Goal: Task Accomplishment & Management: Manage account settings

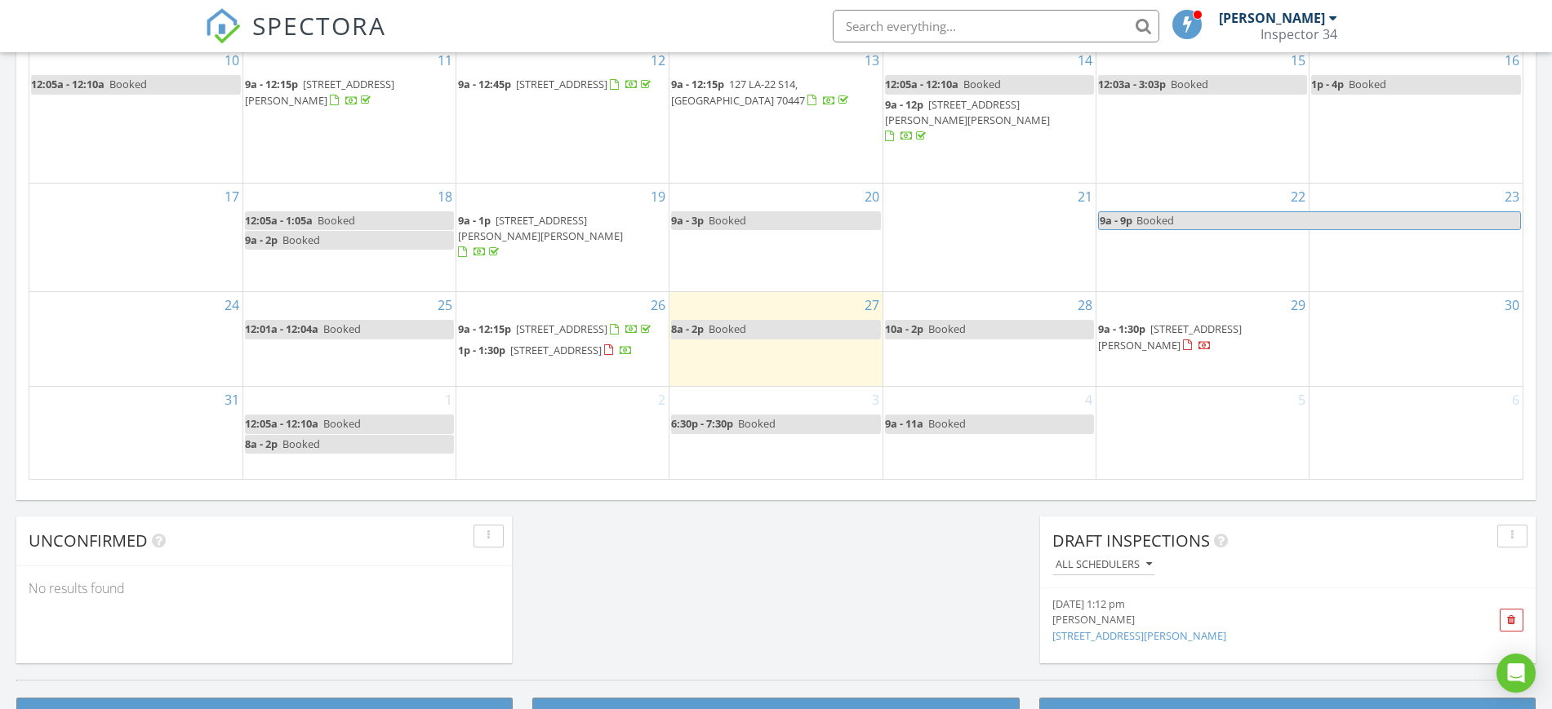
scroll to position [1020, 0]
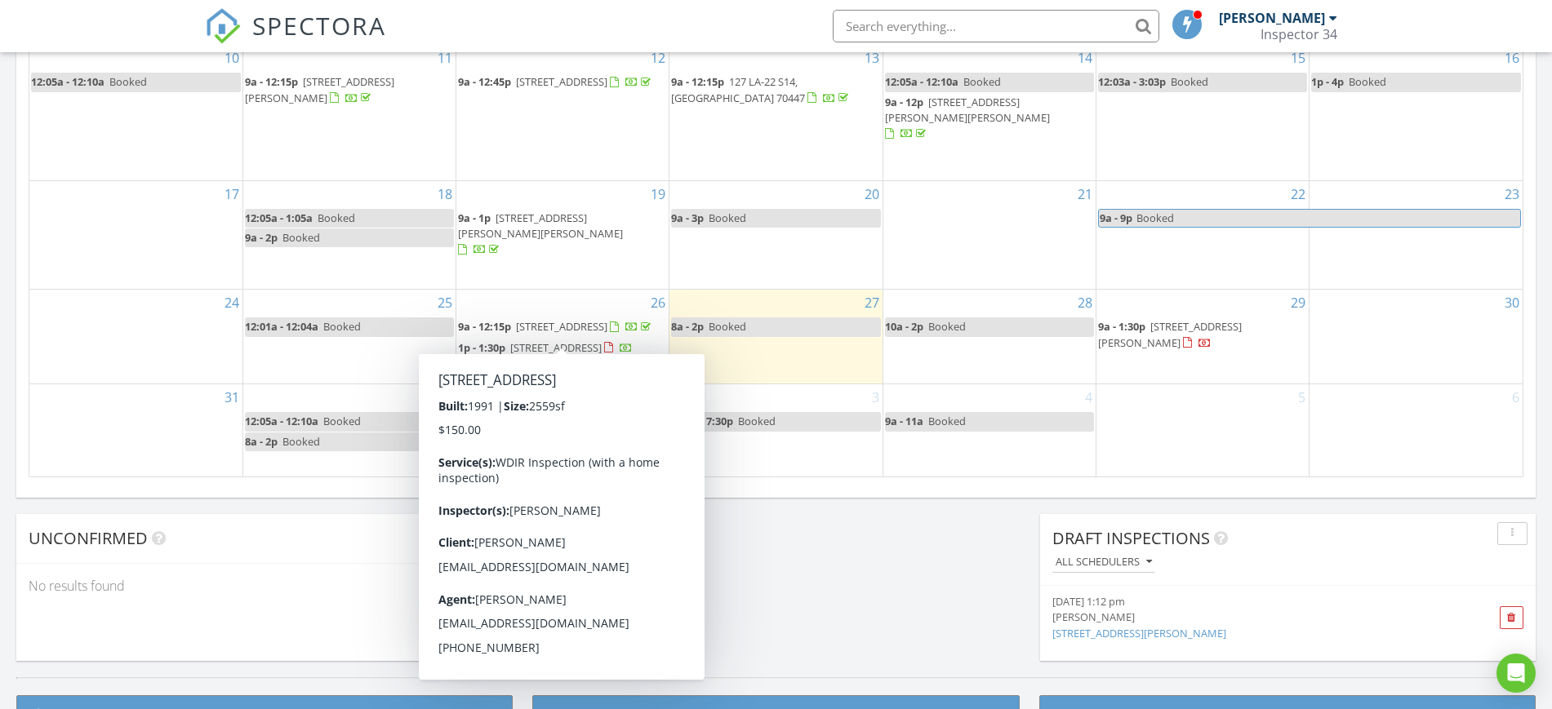
click at [602, 340] on span "2060 Ponderosa Pl, Mandeville 70448" at bounding box center [555, 347] width 91 height 15
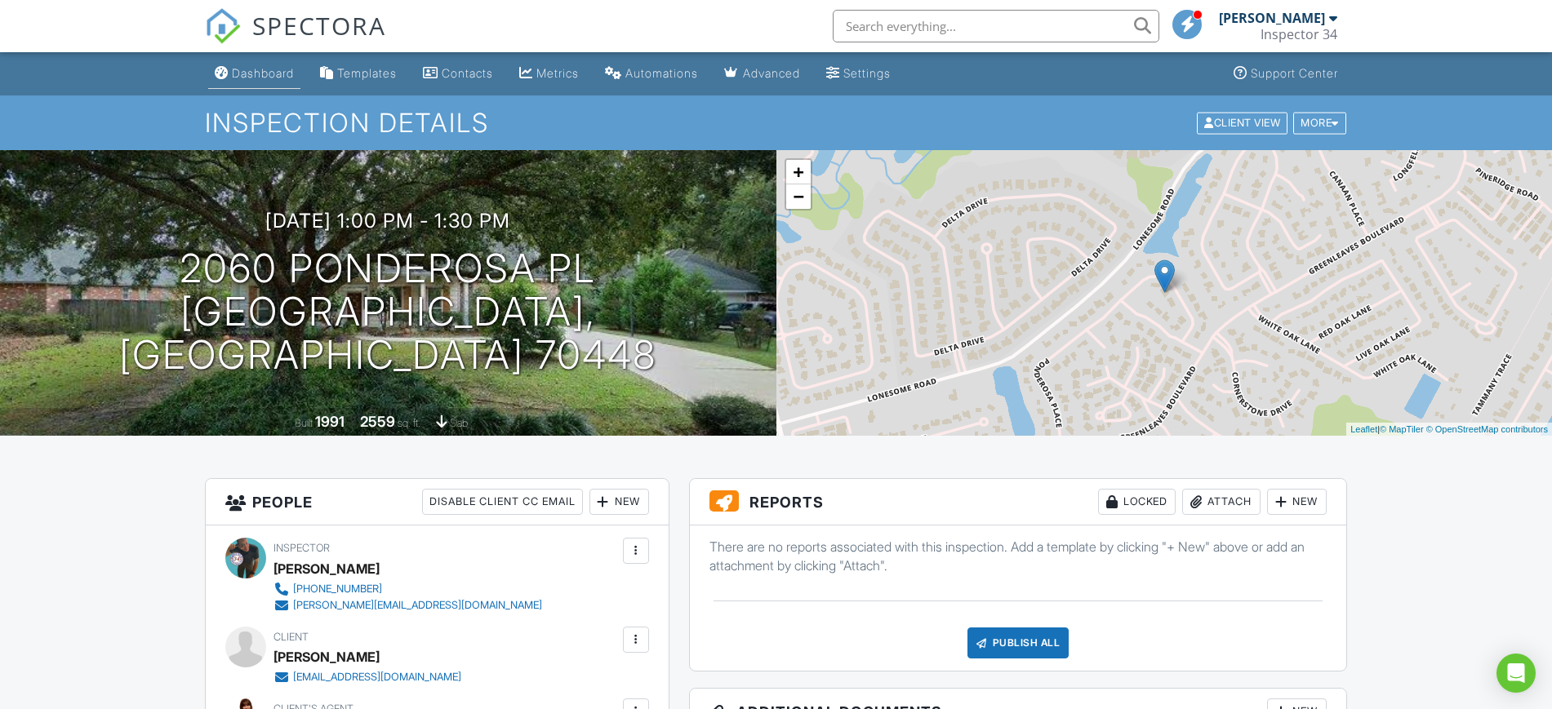
click at [259, 79] on div "Dashboard" at bounding box center [263, 73] width 62 height 14
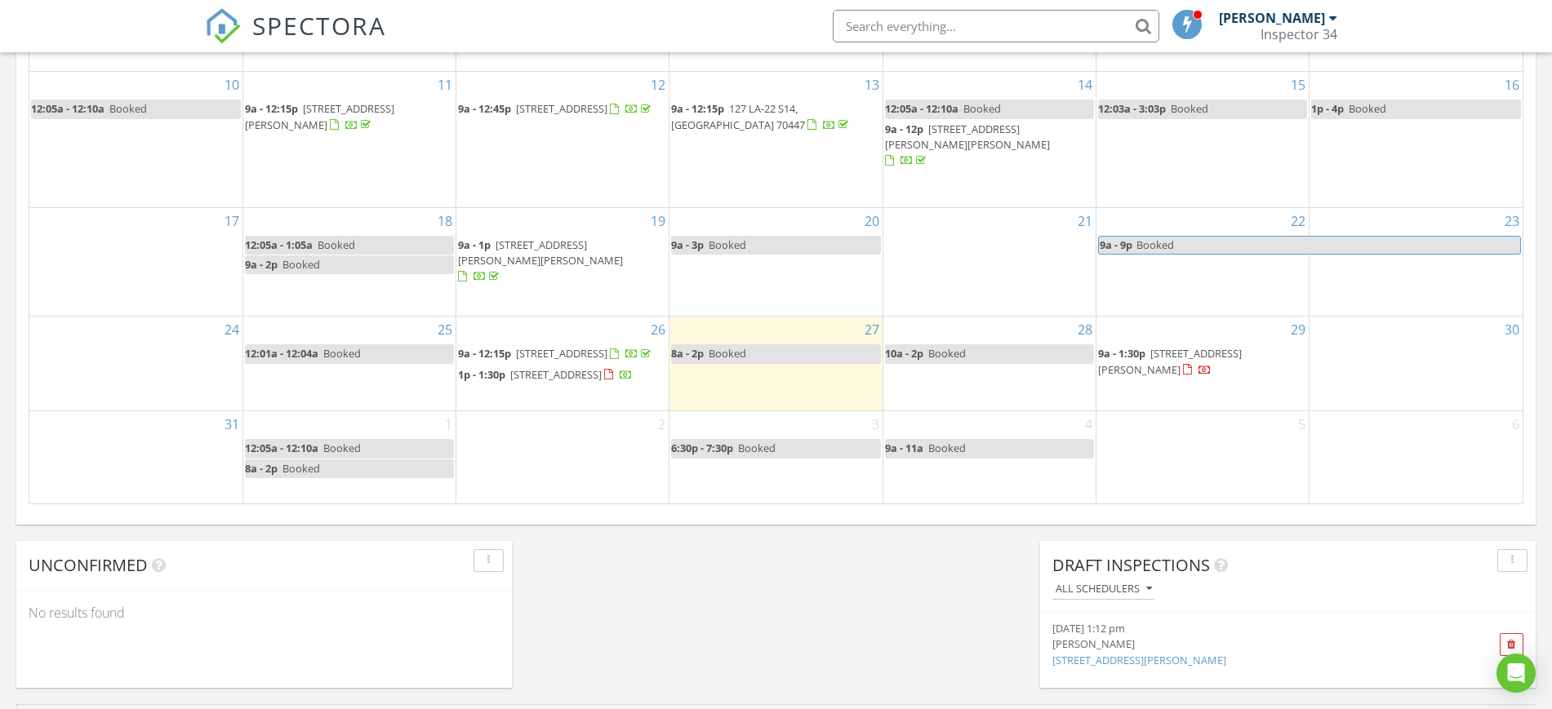
scroll to position [1020, 0]
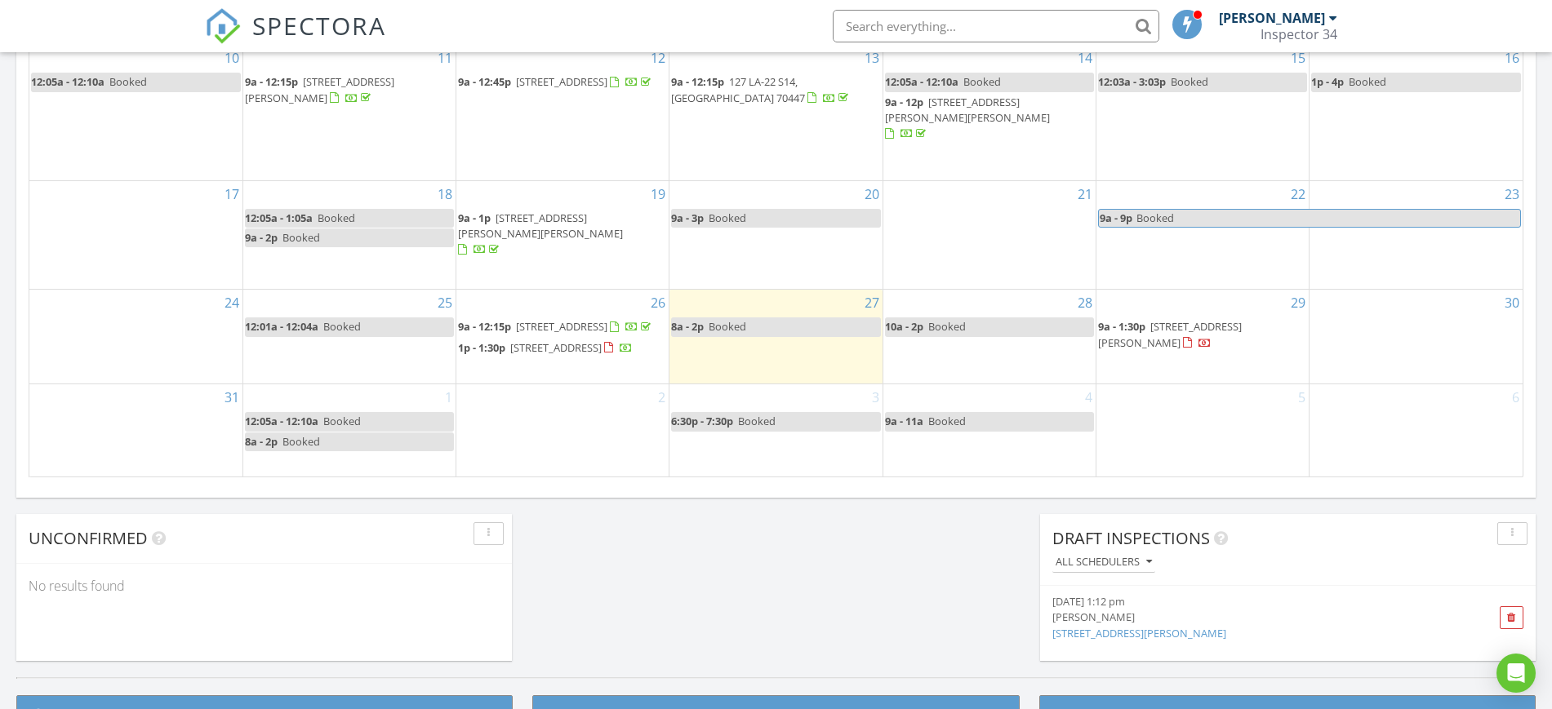
click at [600, 425] on div "2" at bounding box center [562, 429] width 212 height 91
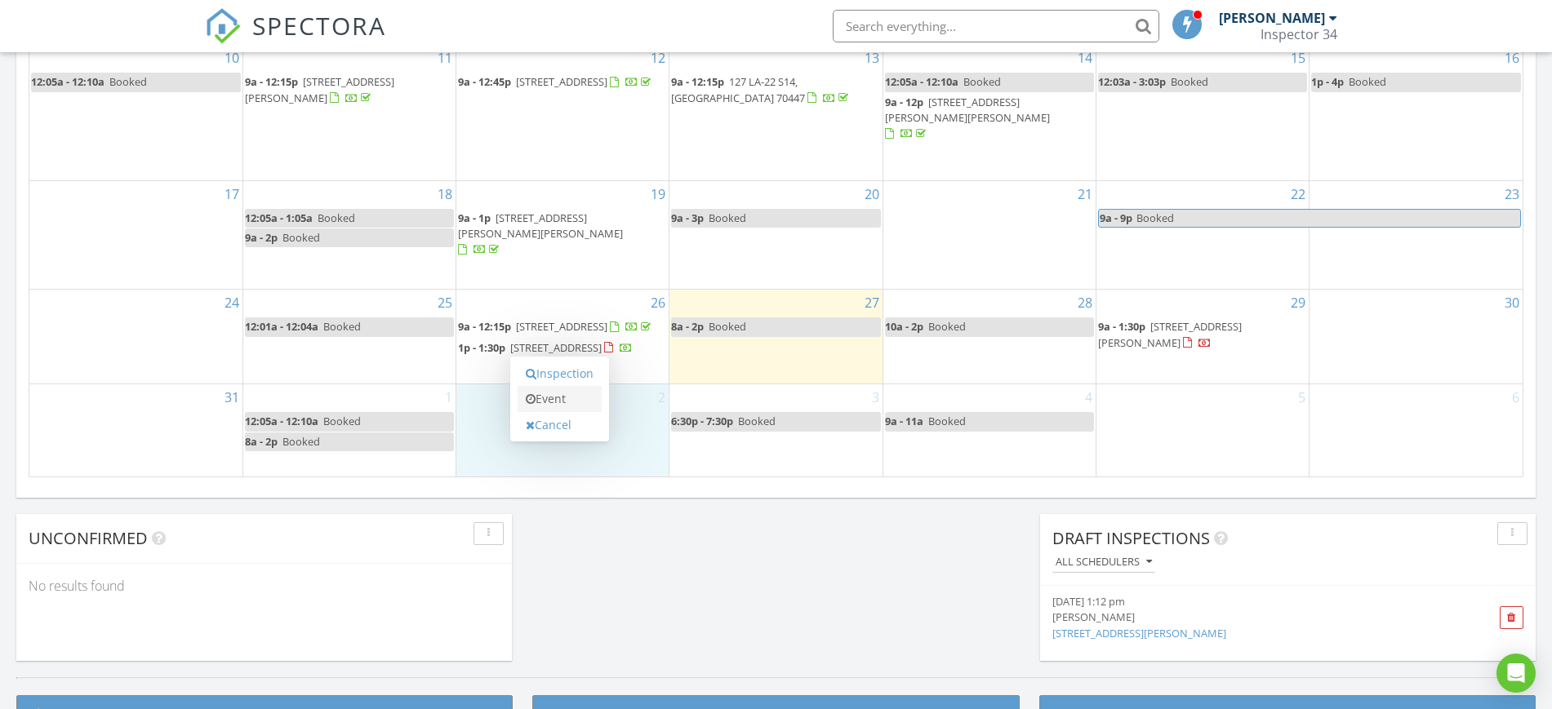
click at [544, 402] on link "Event" at bounding box center [560, 399] width 84 height 26
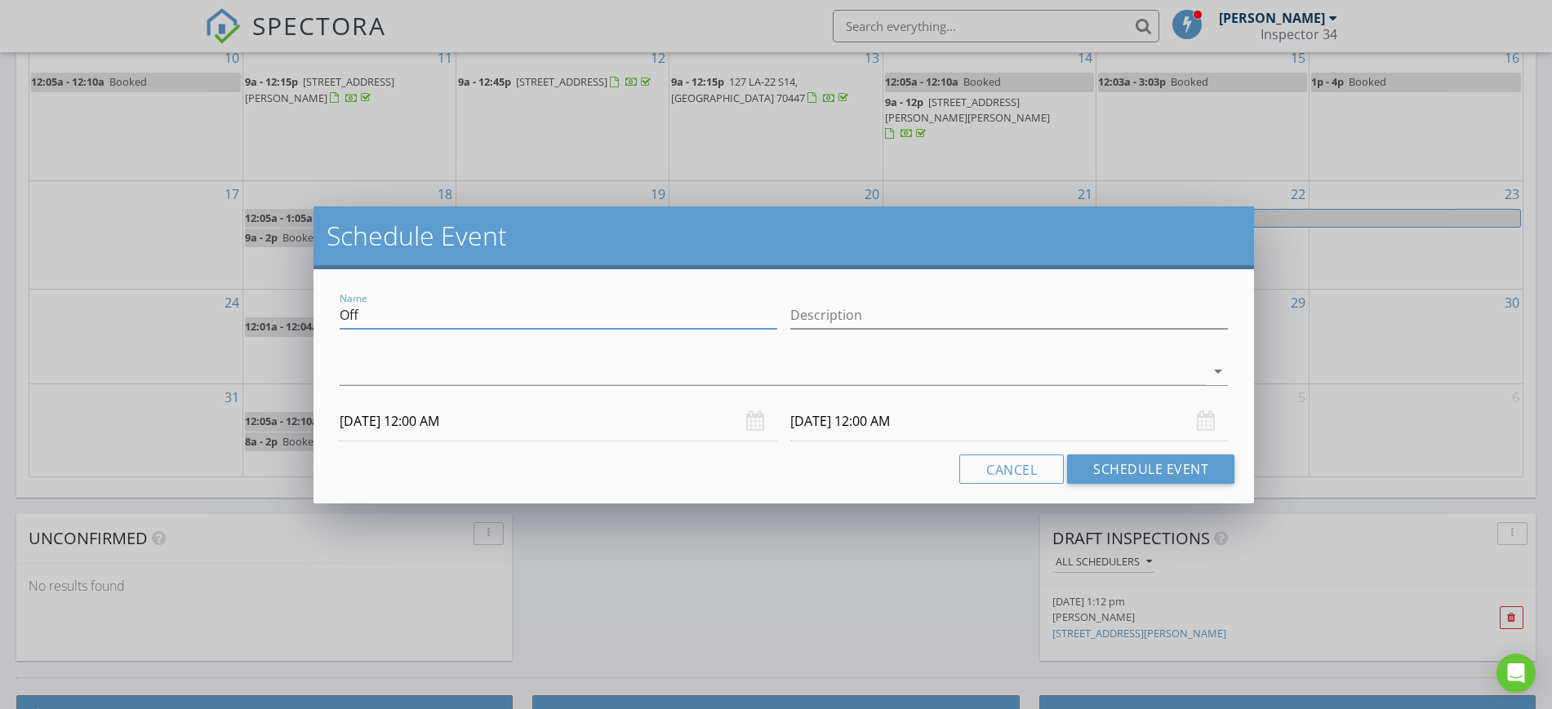
drag, startPoint x: 380, startPoint y: 313, endPoint x: 282, endPoint y: 321, distance: 99.0
click at [283, 320] on div "Schedule Event Name Off Description arrow_drop_down 09/02/2025 12:00 AM 09/03/2…" at bounding box center [776, 354] width 1552 height 709
type input "Booked"
type input "Jill Dalier in Abita"
click at [356, 373] on div at bounding box center [772, 371] width 865 height 27
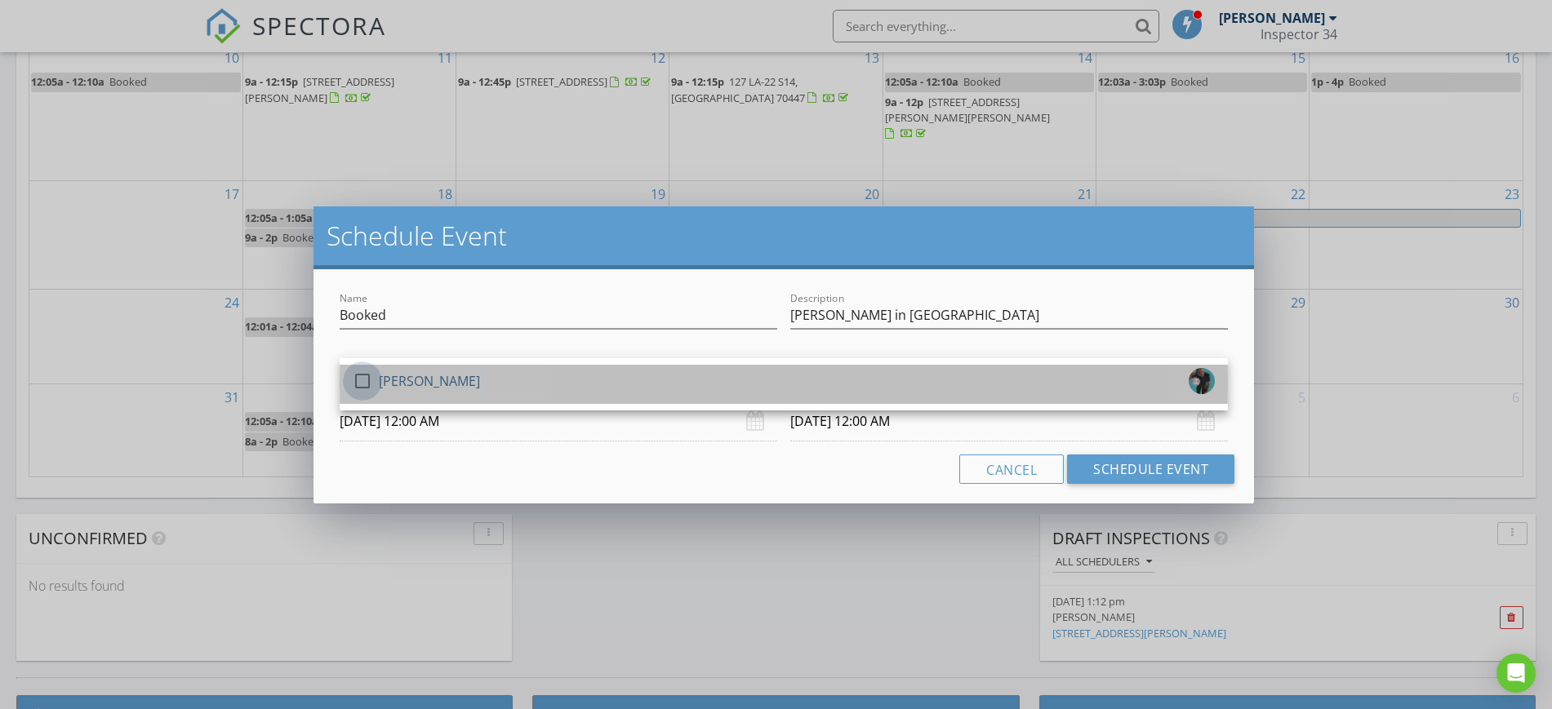
click at [362, 383] on div at bounding box center [363, 381] width 28 height 28
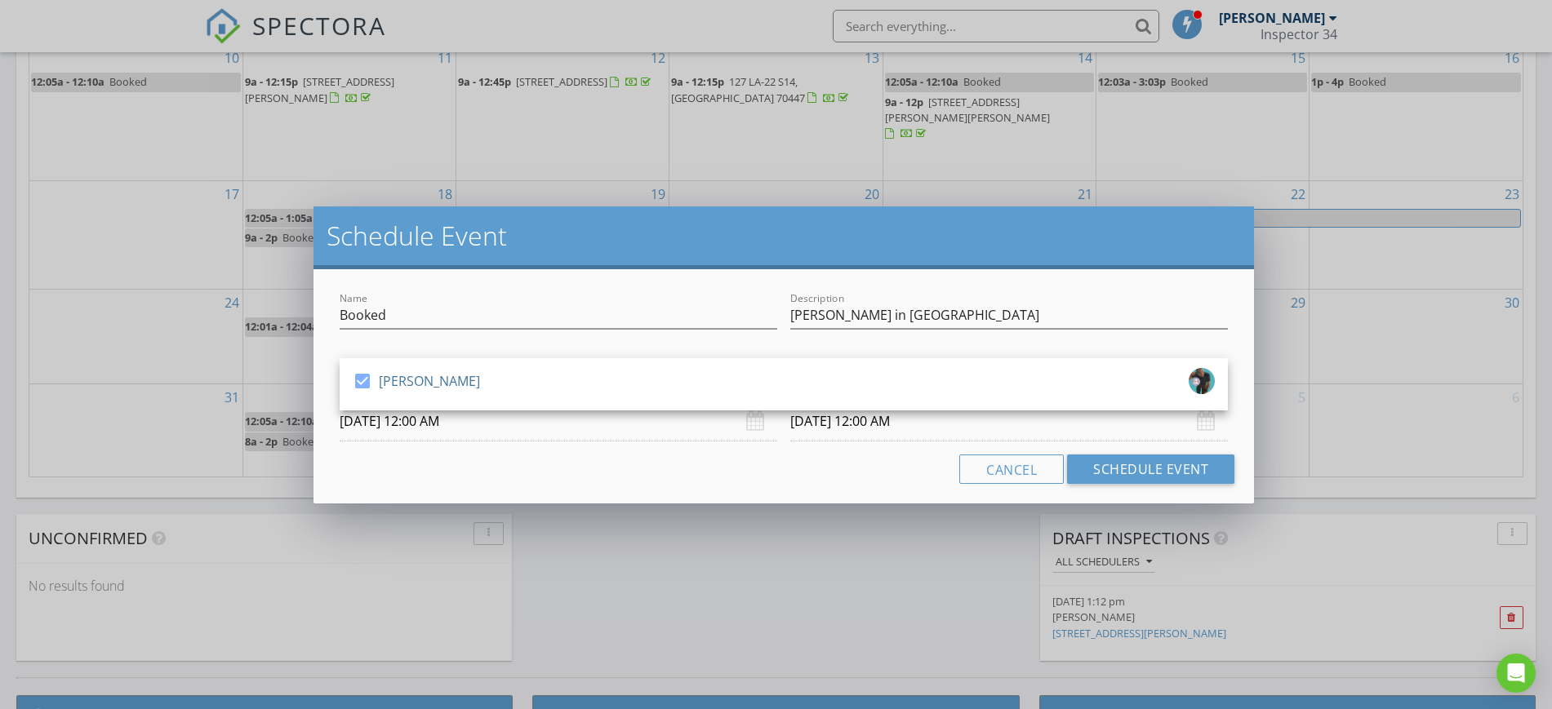
click at [446, 421] on input "09/02/2025 12:00 AM" at bounding box center [559, 422] width 438 height 40
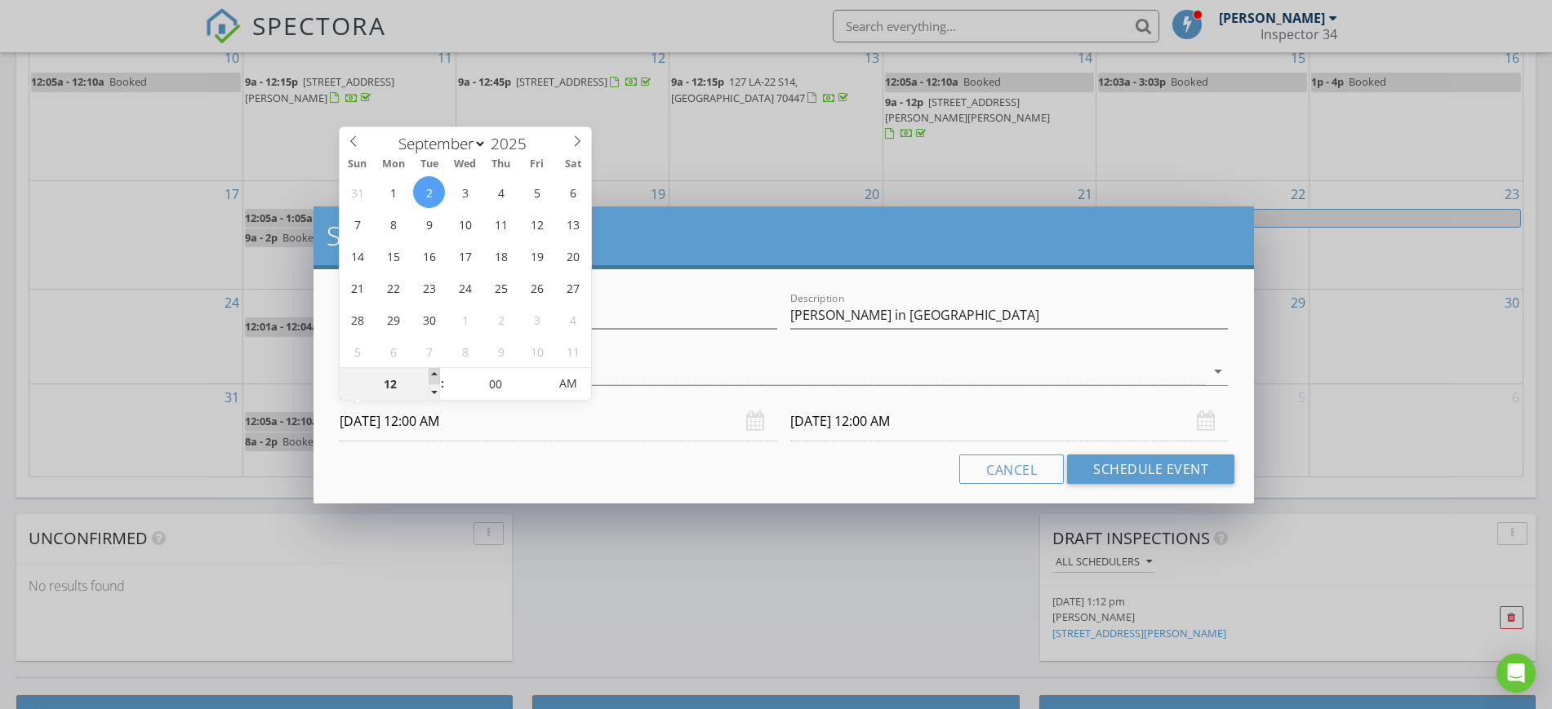
type input "01"
type input "09/02/2025 1:00 AM"
click at [434, 370] on span at bounding box center [434, 376] width 11 height 16
type input "01"
type input "09/03/2025 1:00 AM"
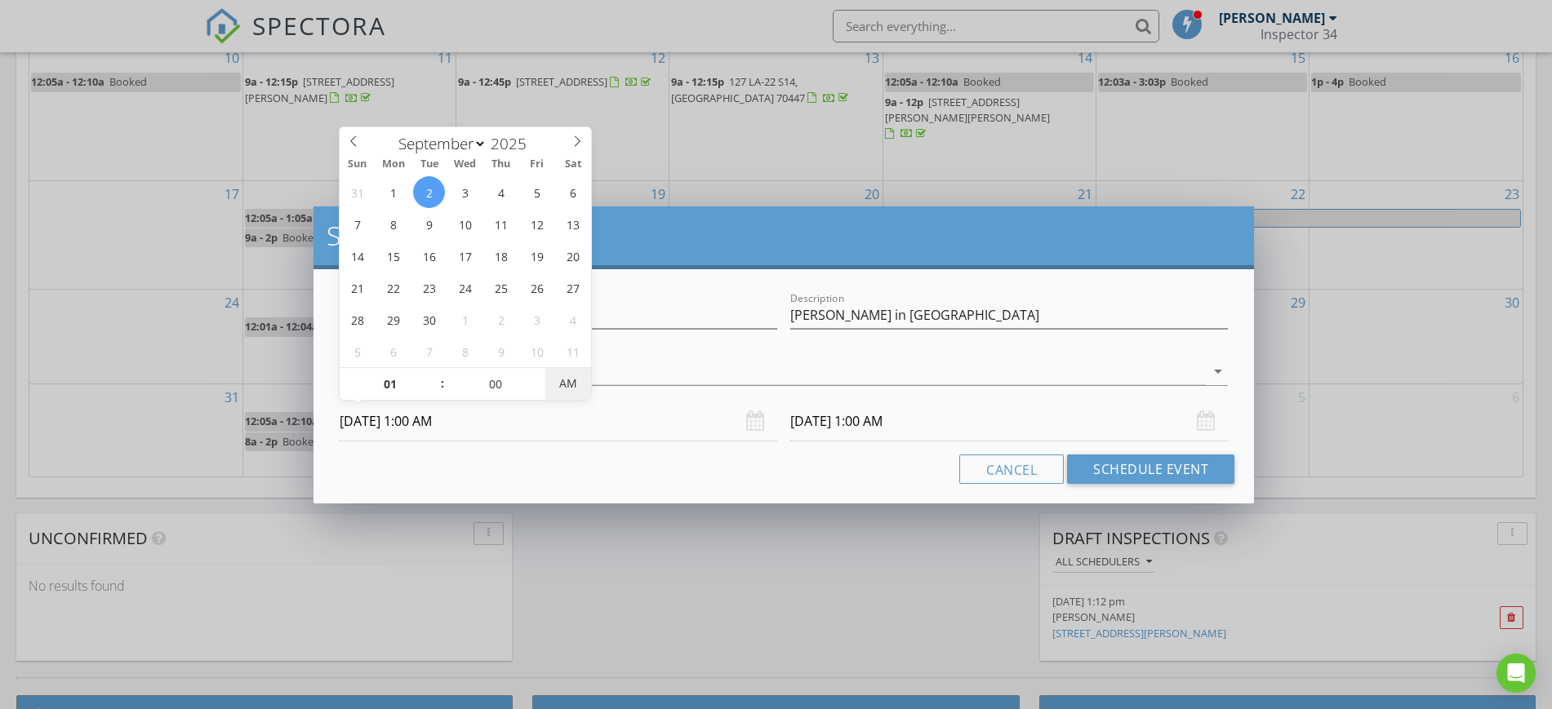
type input "09/02/2025 1:00 PM"
click at [572, 383] on span "PM" at bounding box center [567, 383] width 45 height 33
click at [811, 417] on input "09/03/2025 1:00 PM" at bounding box center [1009, 422] width 438 height 40
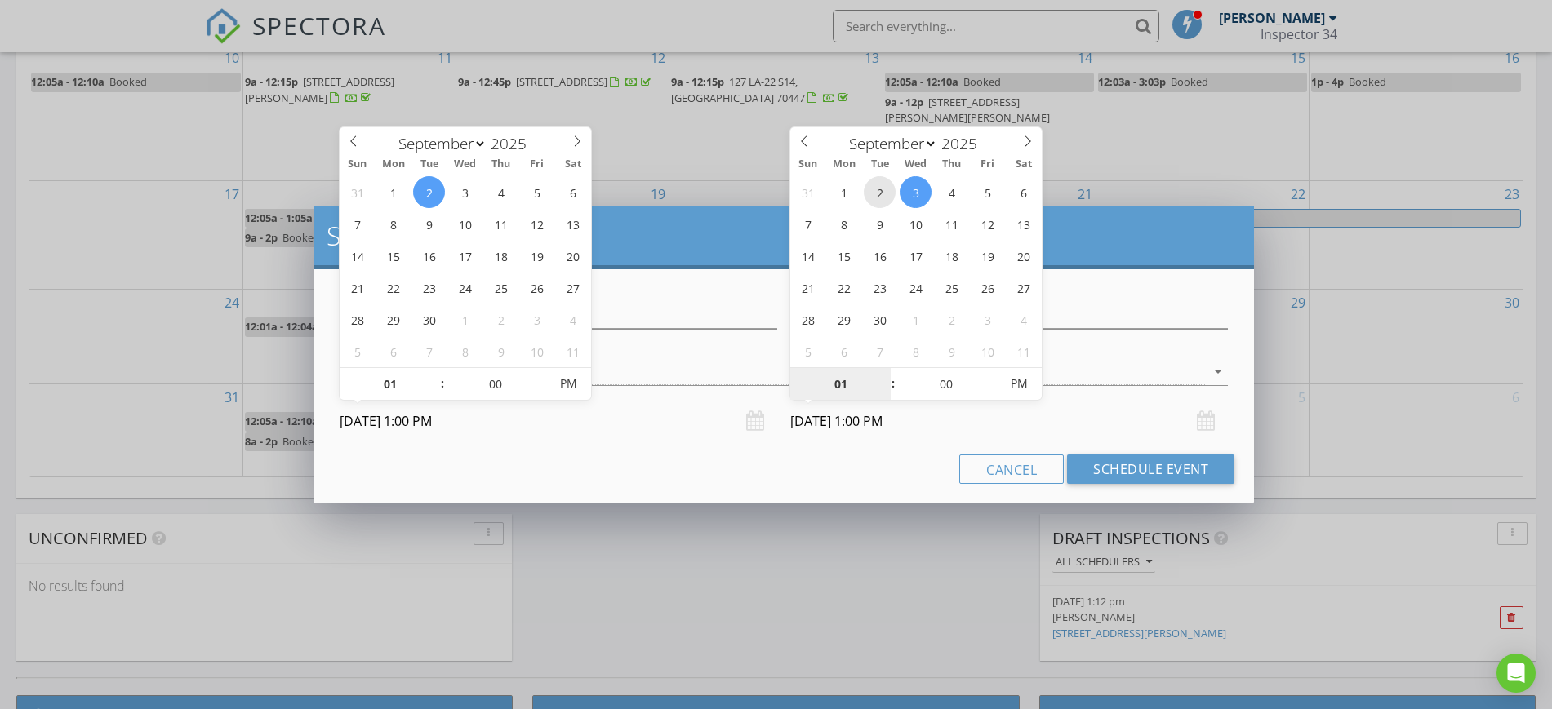
type input "09/02/2025 1:00 PM"
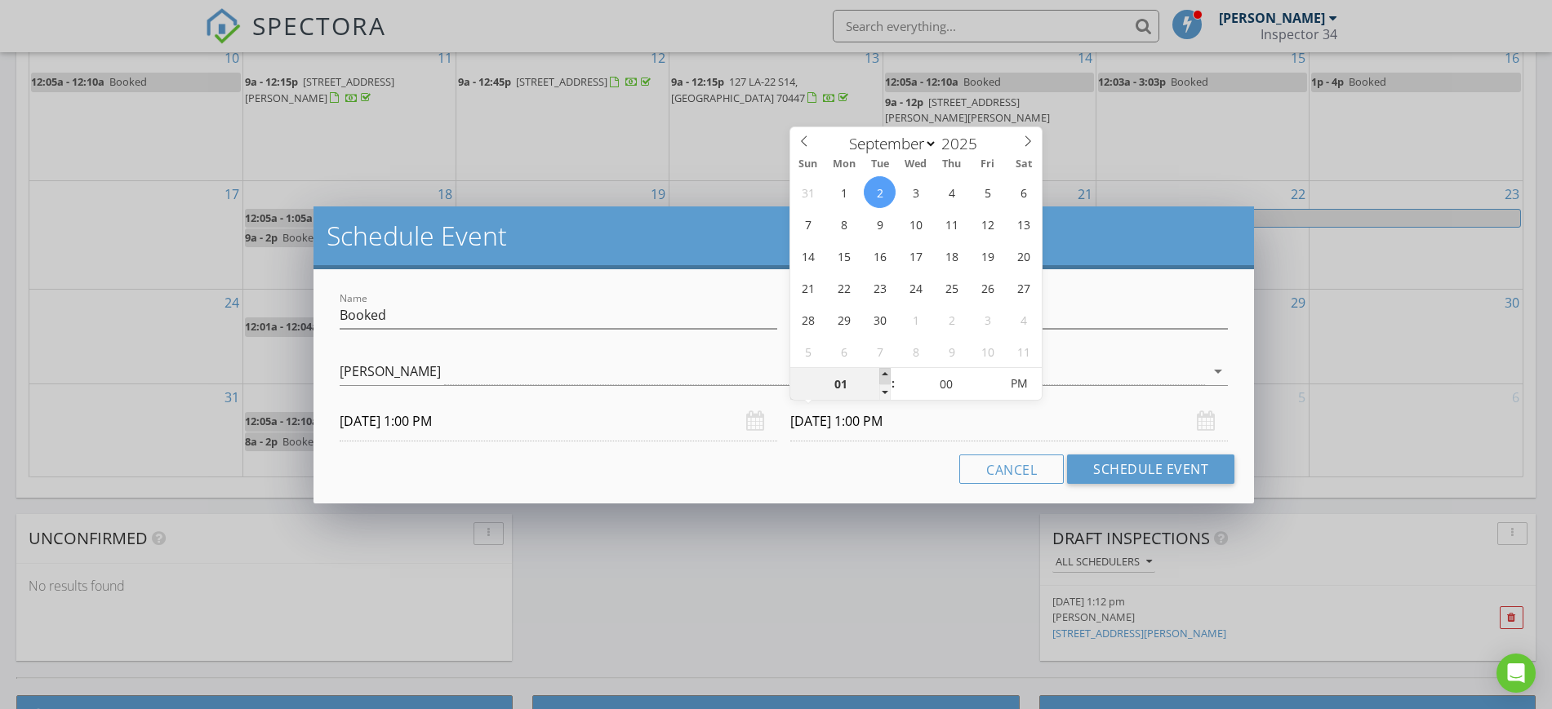
type input "02"
type input "09/02/2025 2:00 PM"
click at [886, 375] on span at bounding box center [884, 376] width 11 height 16
type input "03"
type input "09/02/2025 3:00 PM"
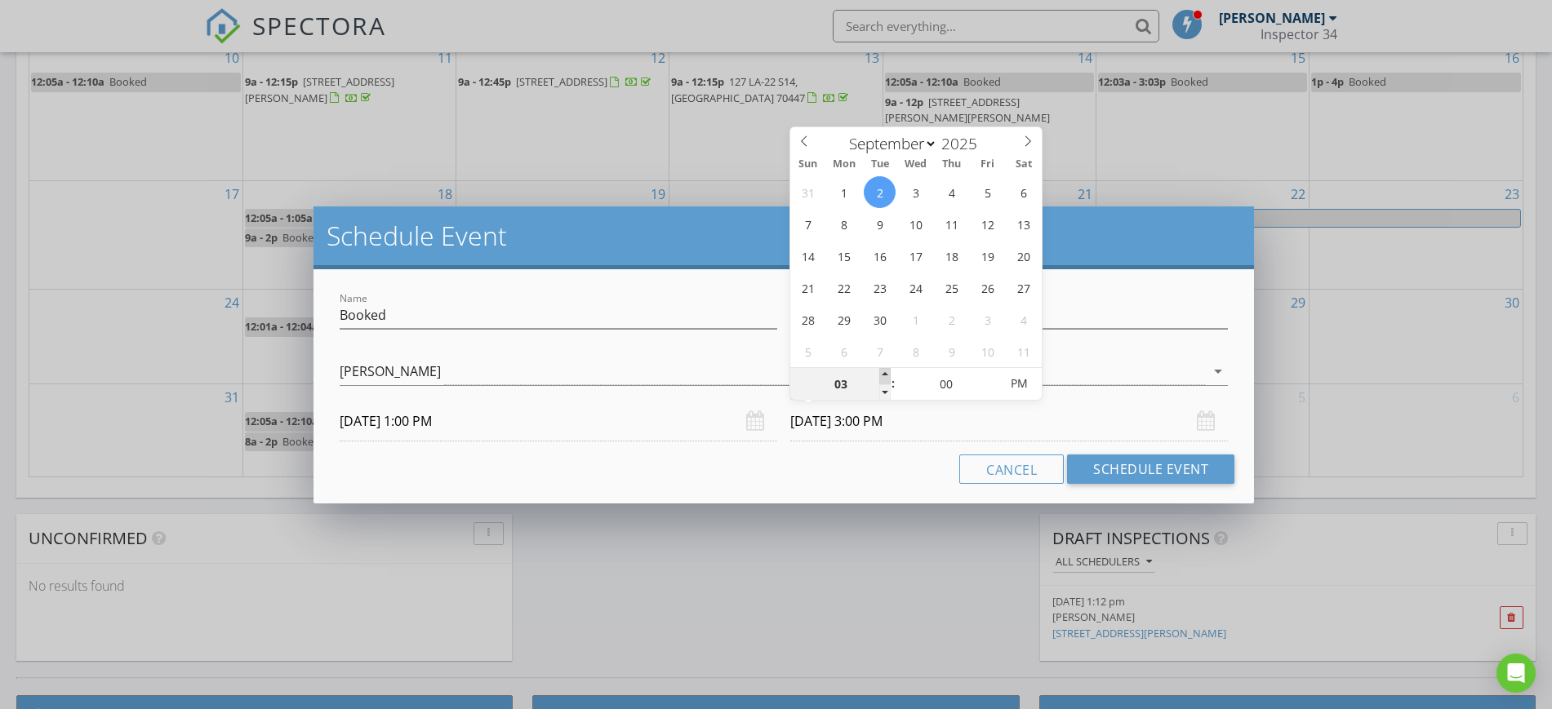
click at [886, 375] on span at bounding box center [884, 376] width 11 height 16
type input "04"
type input "09/02/2025 4:00 PM"
click at [886, 375] on span at bounding box center [884, 376] width 11 height 16
click at [1150, 471] on button "Schedule Event" at bounding box center [1150, 469] width 167 height 29
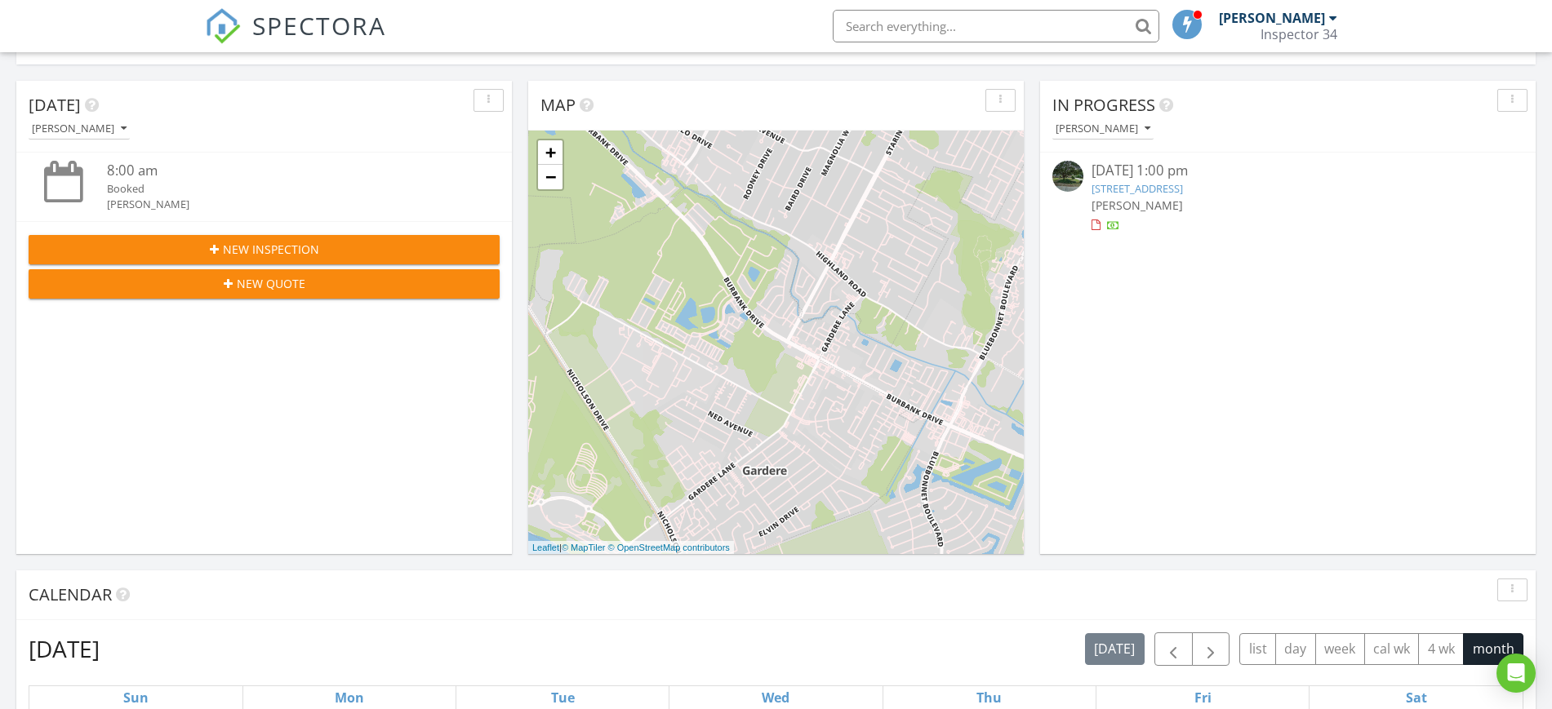
scroll to position [0, 0]
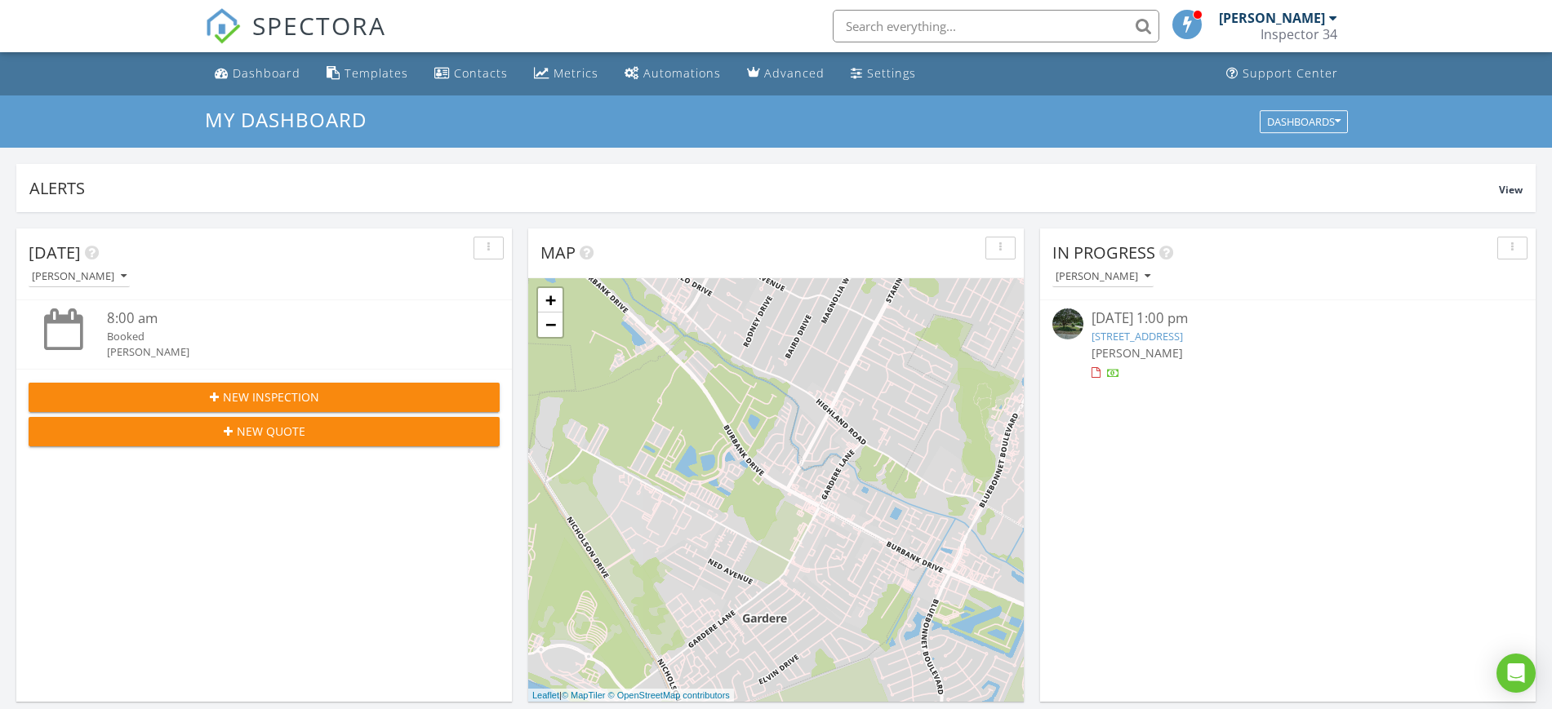
click at [1284, 14] on div "[PERSON_NAME]" at bounding box center [1272, 18] width 106 height 16
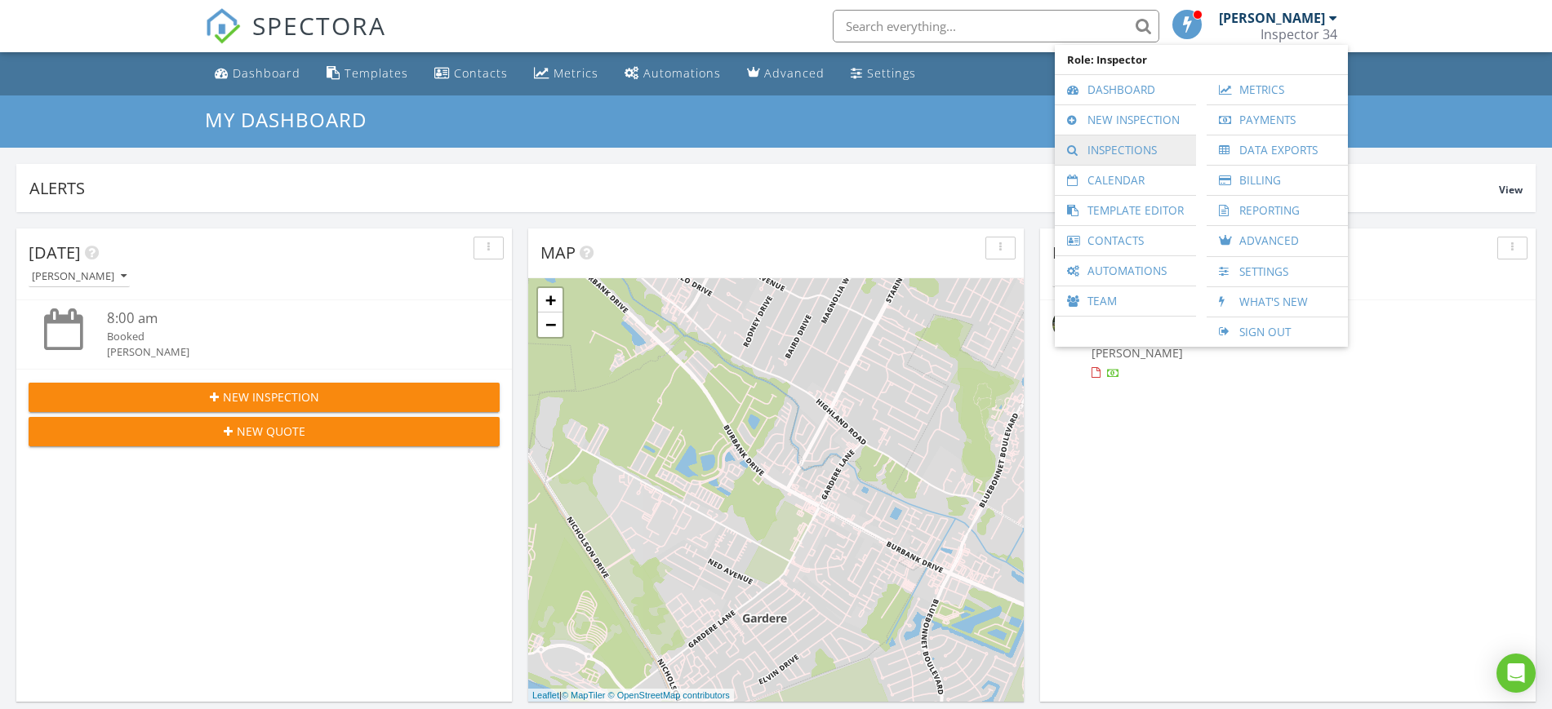
click at [1140, 144] on link "Inspections" at bounding box center [1125, 150] width 125 height 29
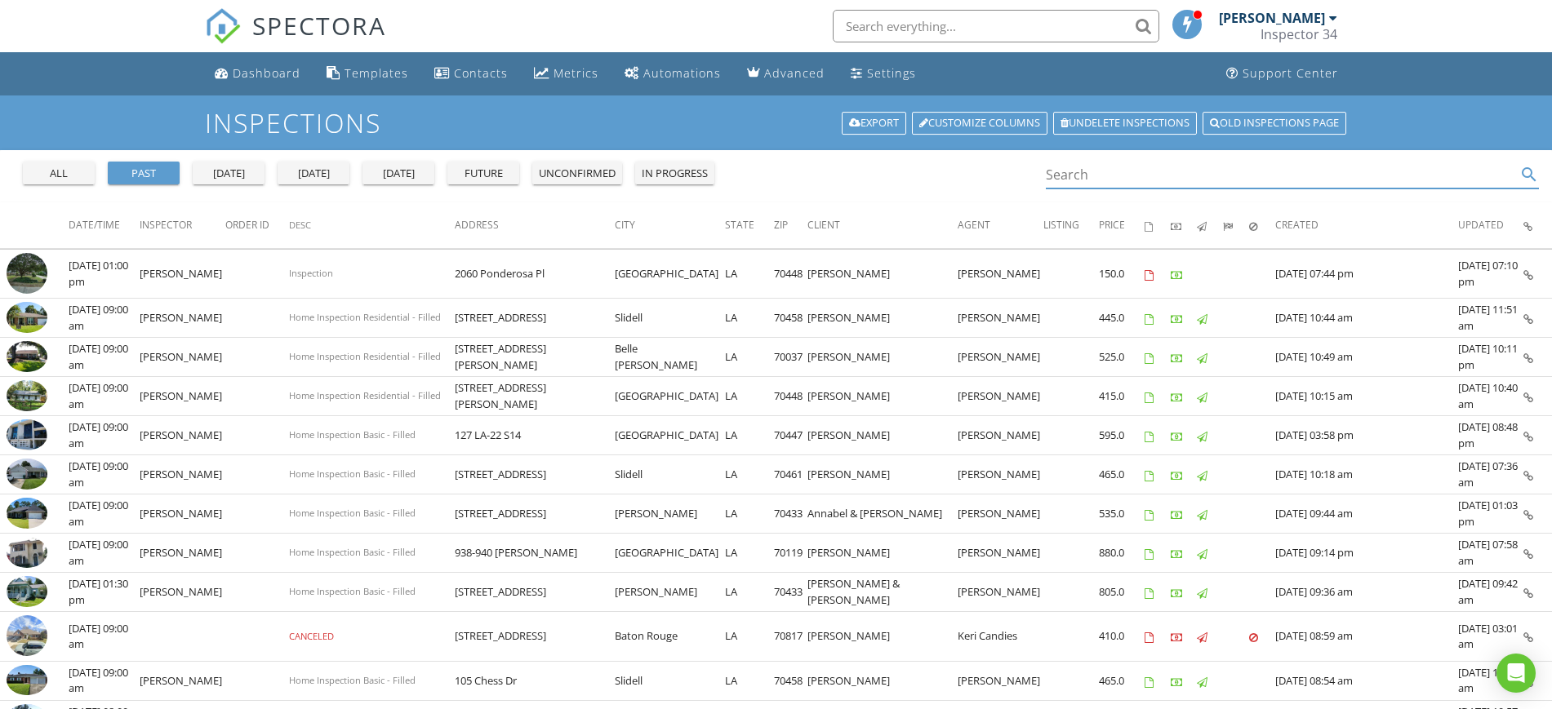
click at [1084, 176] on input "Search" at bounding box center [1281, 175] width 471 height 27
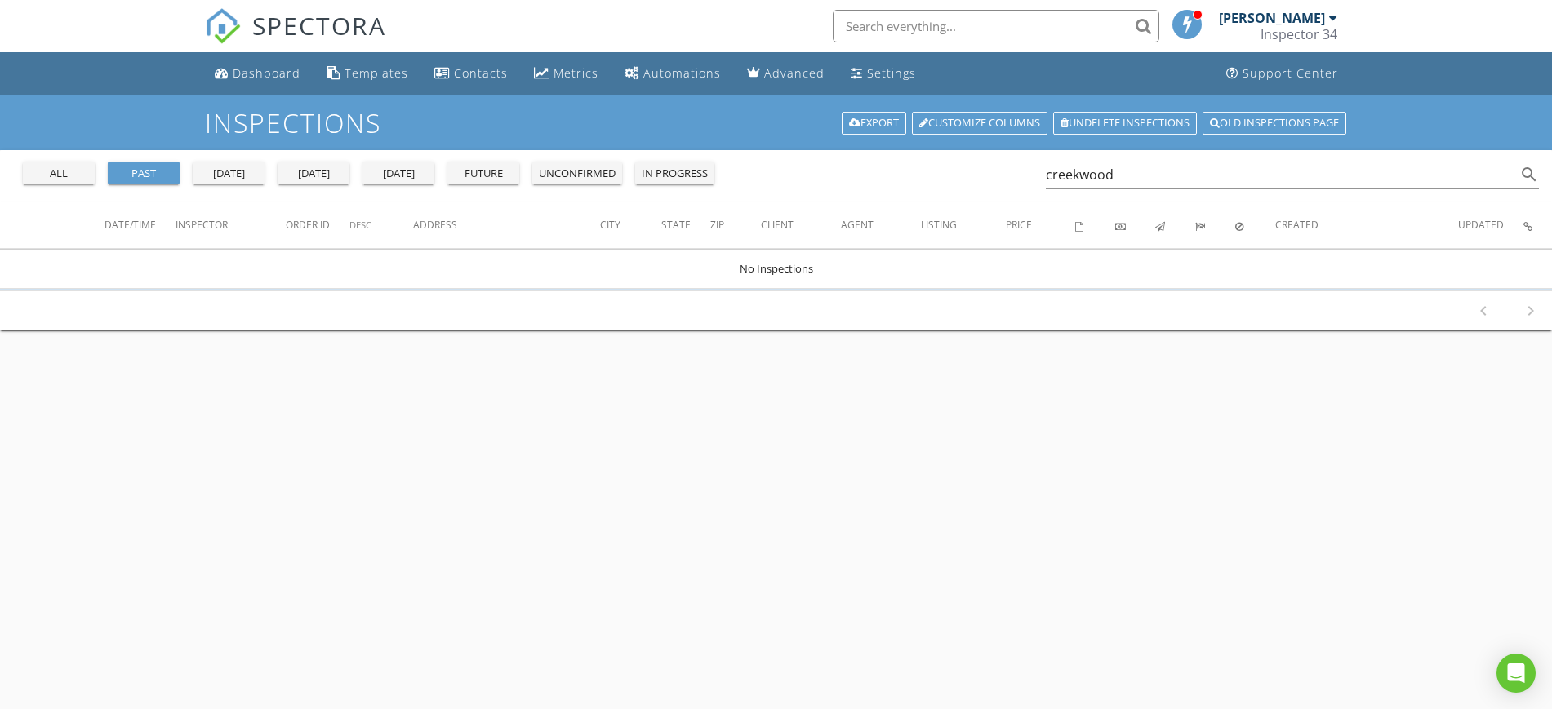
drag, startPoint x: 1125, startPoint y: 163, endPoint x: 980, endPoint y: 181, distance: 146.4
click at [980, 181] on div "all past yesterday today tomorrow future unconfirmed in progress creekwood sear…" at bounding box center [776, 176] width 1552 height 52
click at [1080, 169] on input "creekwood" at bounding box center [1281, 175] width 471 height 27
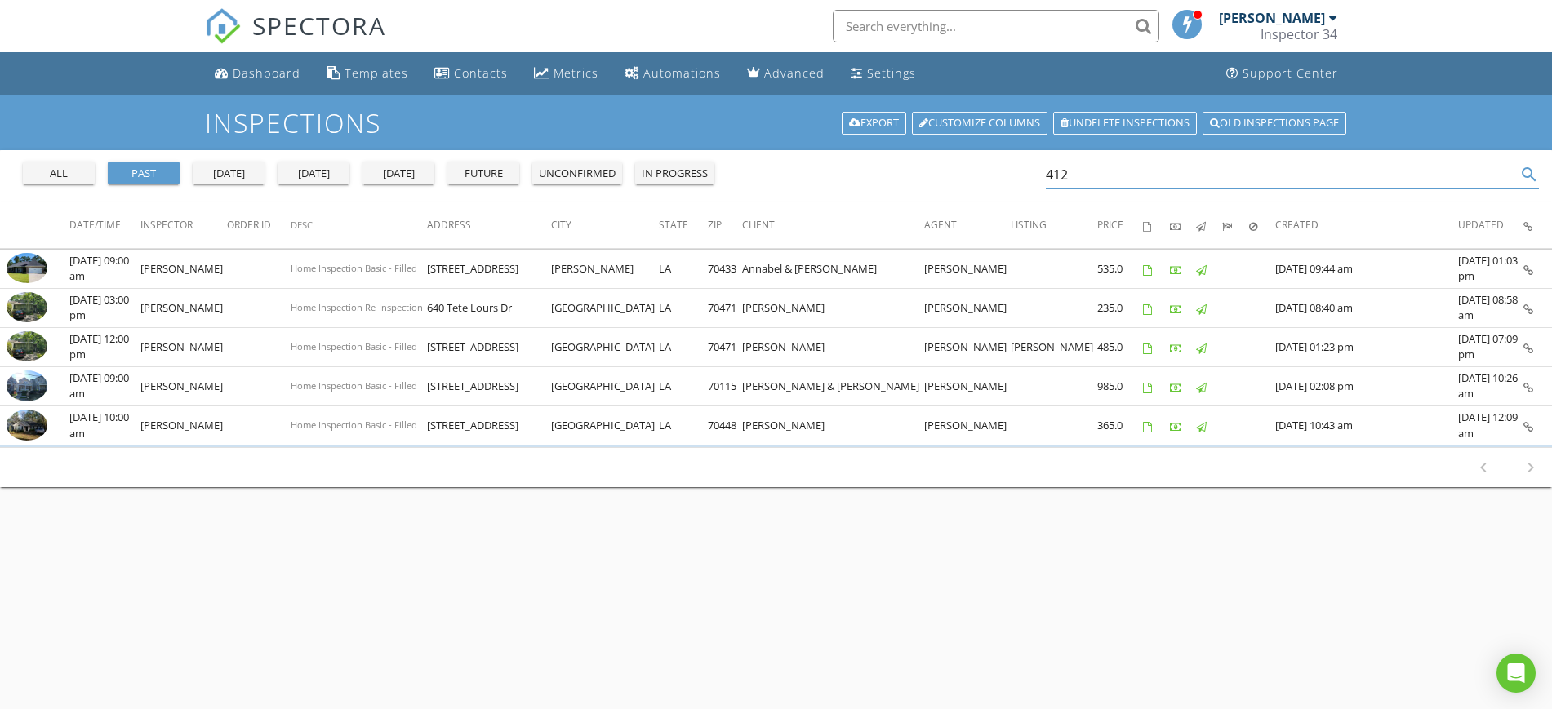
type input "412"
click at [749, 634] on div "Inspections Export Customize Columns Undelete inspections Old inspections page …" at bounding box center [776, 450] width 1552 height 709
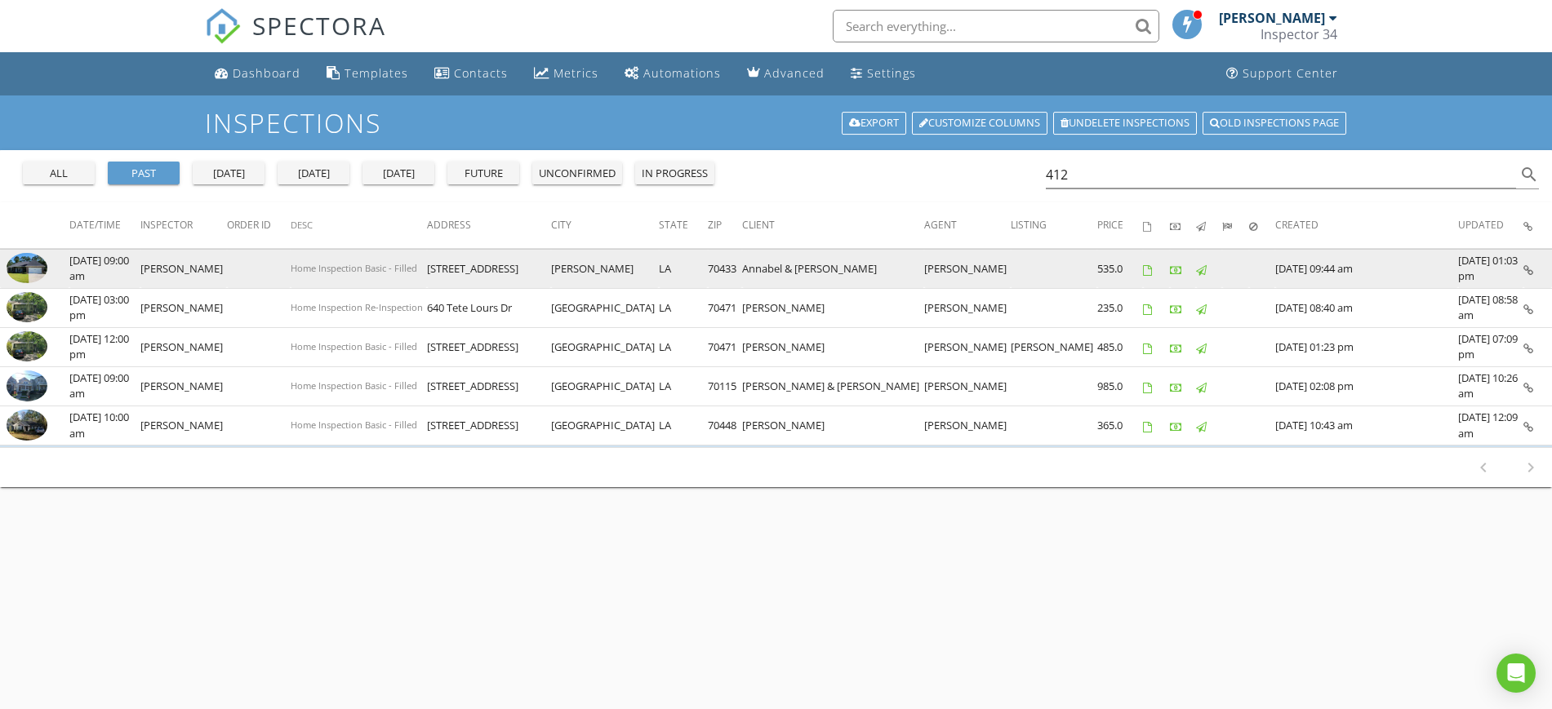
click at [34, 260] on img at bounding box center [27, 268] width 41 height 31
